Goal: Find specific page/section: Find specific page/section

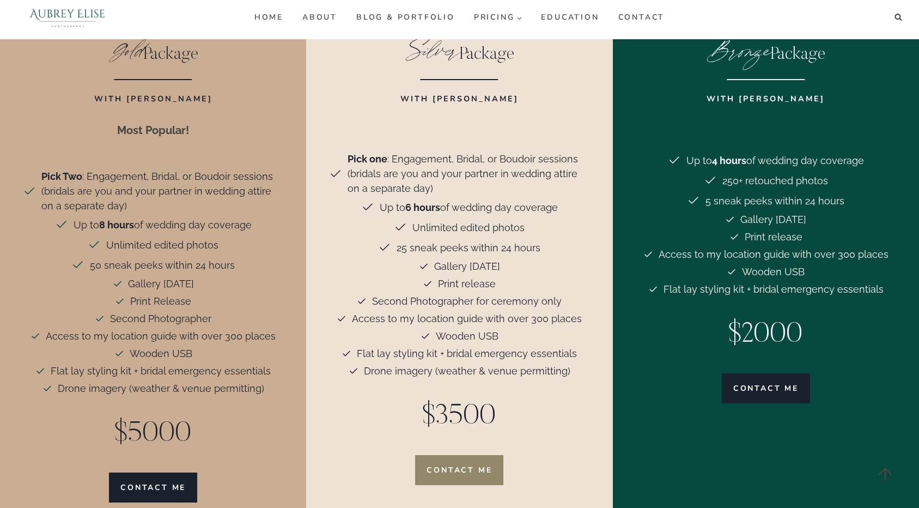
scroll to position [2461, 0]
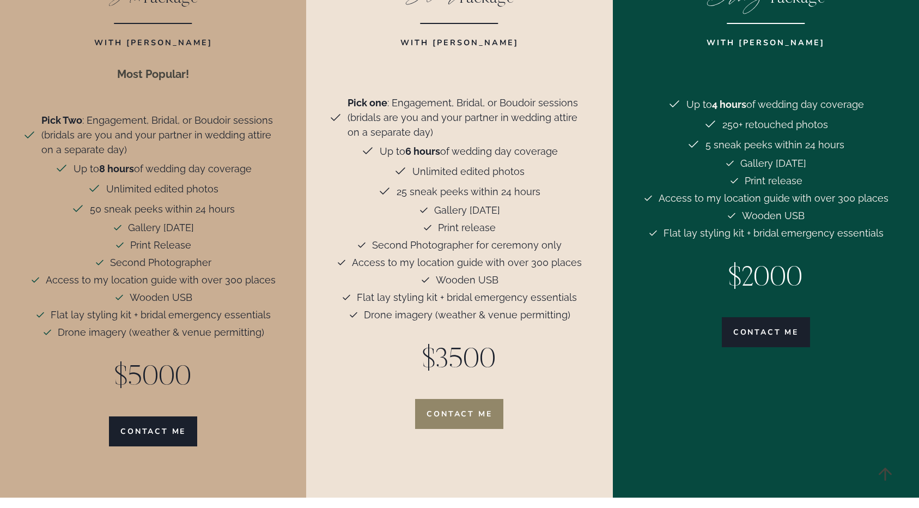
click at [152, 370] on div "Gold Package With [PERSON_NAME] Most Popular! Pick Two : Engagement, Bridal, or…" at bounding box center [153, 211] width 276 height 504
click at [148, 426] on span "Contact Me" at bounding box center [152, 431] width 65 height 11
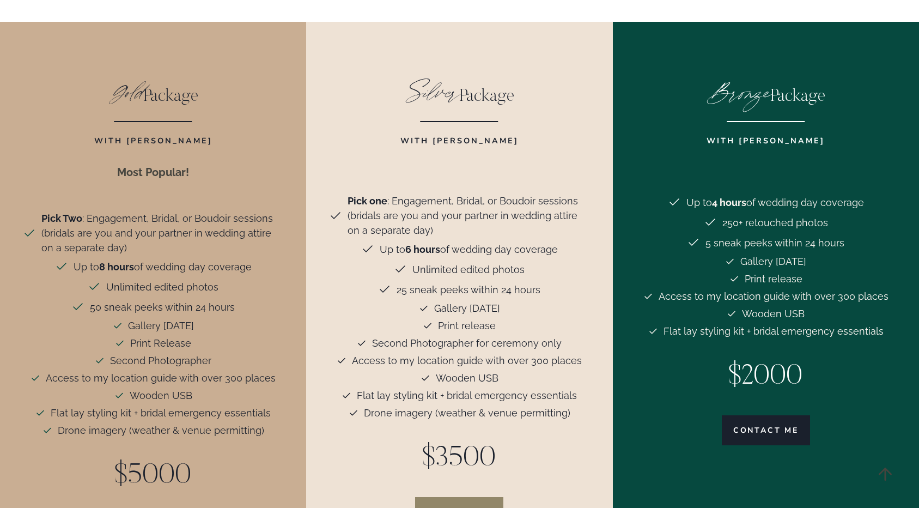
scroll to position [2364, 0]
